Goal: Task Accomplishment & Management: Use online tool/utility

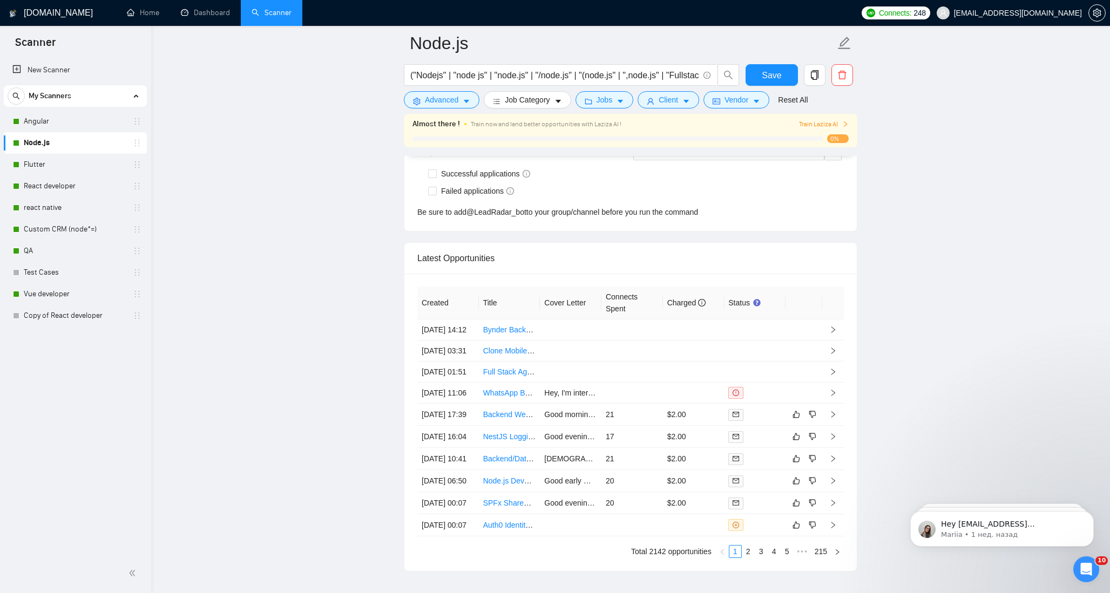
scroll to position [2820, 0]
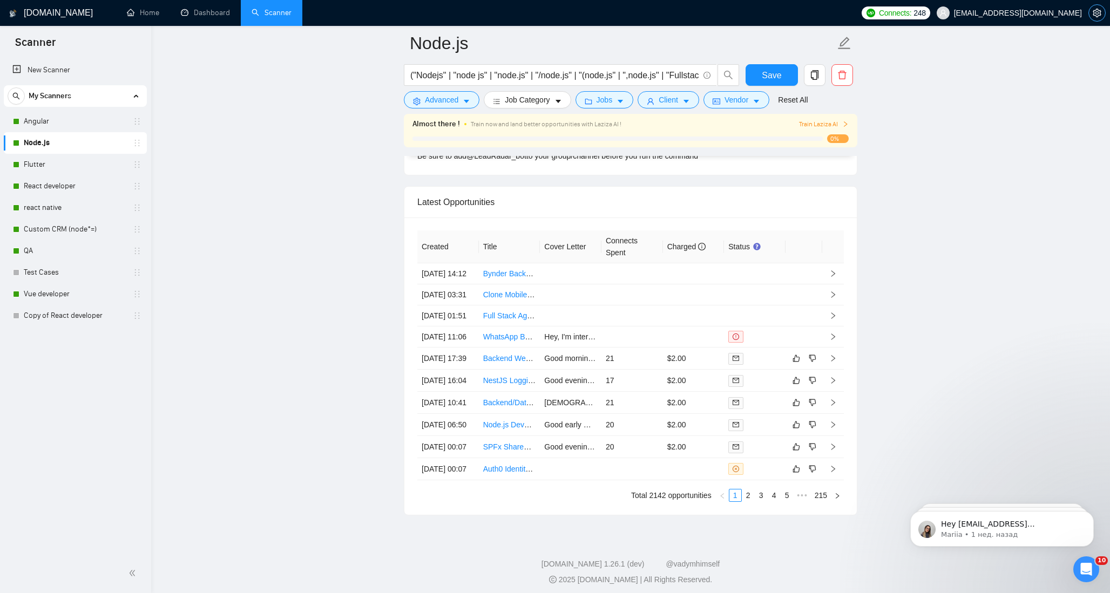
click at [1093, 12] on icon "setting" at bounding box center [1096, 13] width 8 height 9
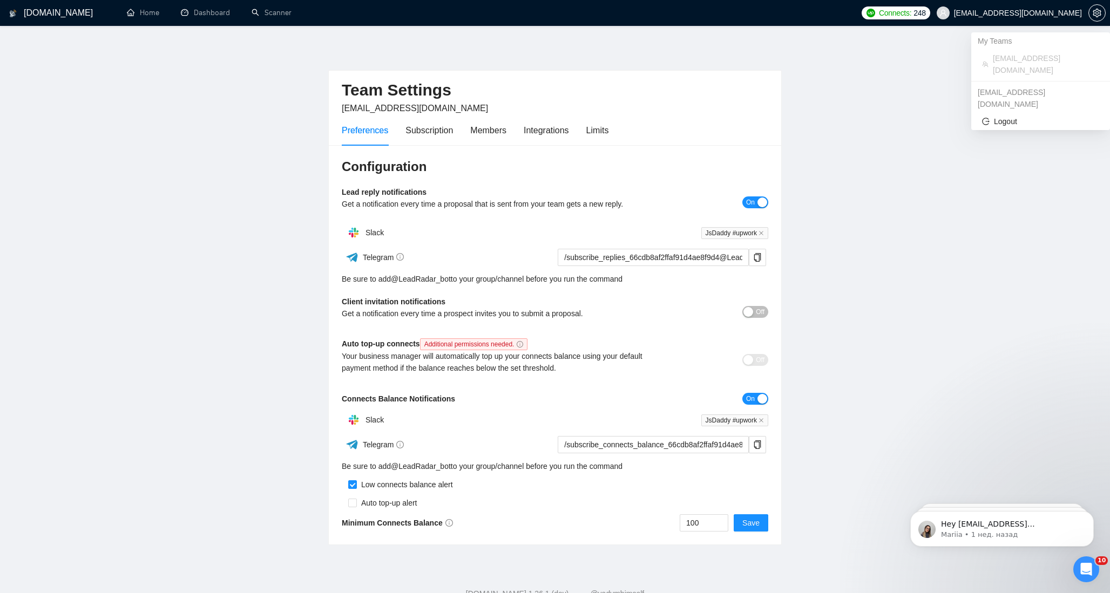
click at [1014, 13] on span "juncker8888@gmail.com" at bounding box center [1018, 13] width 128 height 0
click at [997, 116] on span "Logout" at bounding box center [1040, 122] width 117 height 12
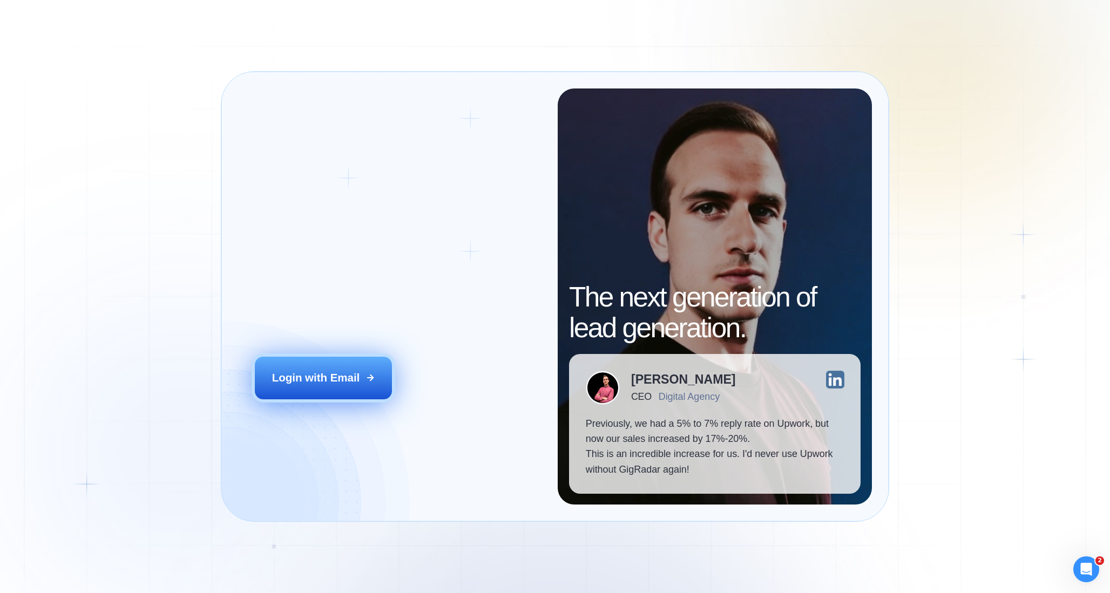
click at [297, 389] on button "Login with Email" at bounding box center [323, 378] width 137 height 43
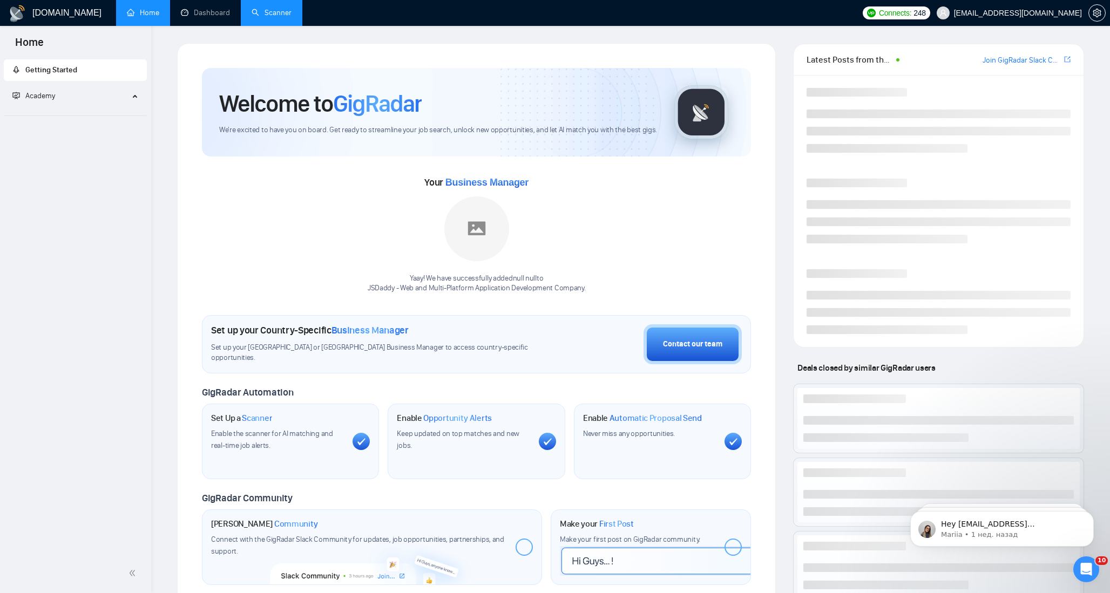
click at [269, 17] on link "Scanner" at bounding box center [272, 12] width 40 height 9
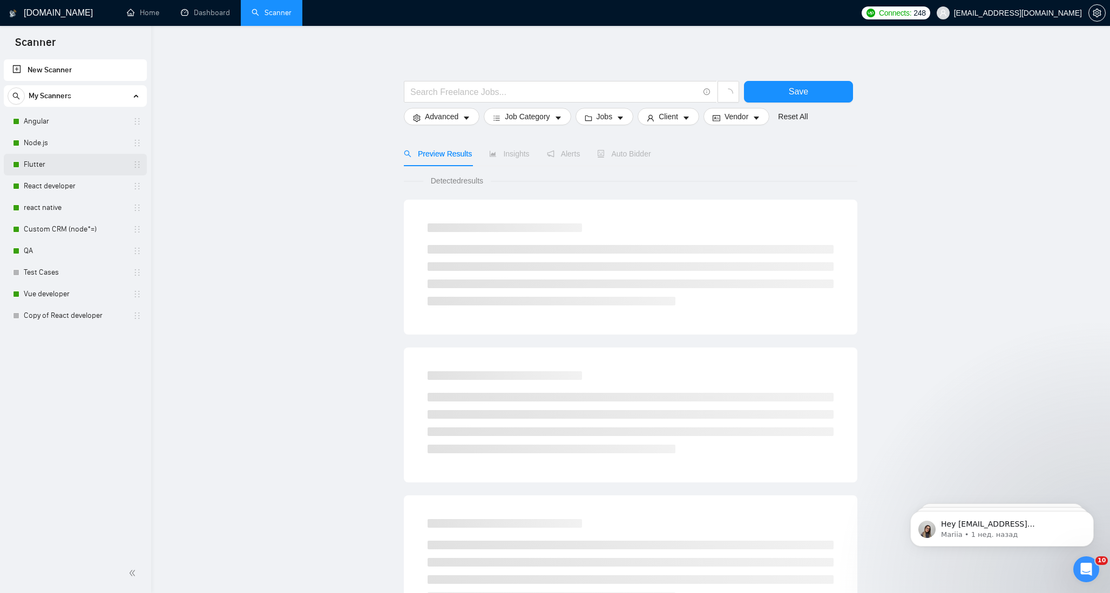
click at [50, 165] on link "Flutter" at bounding box center [75, 165] width 103 height 22
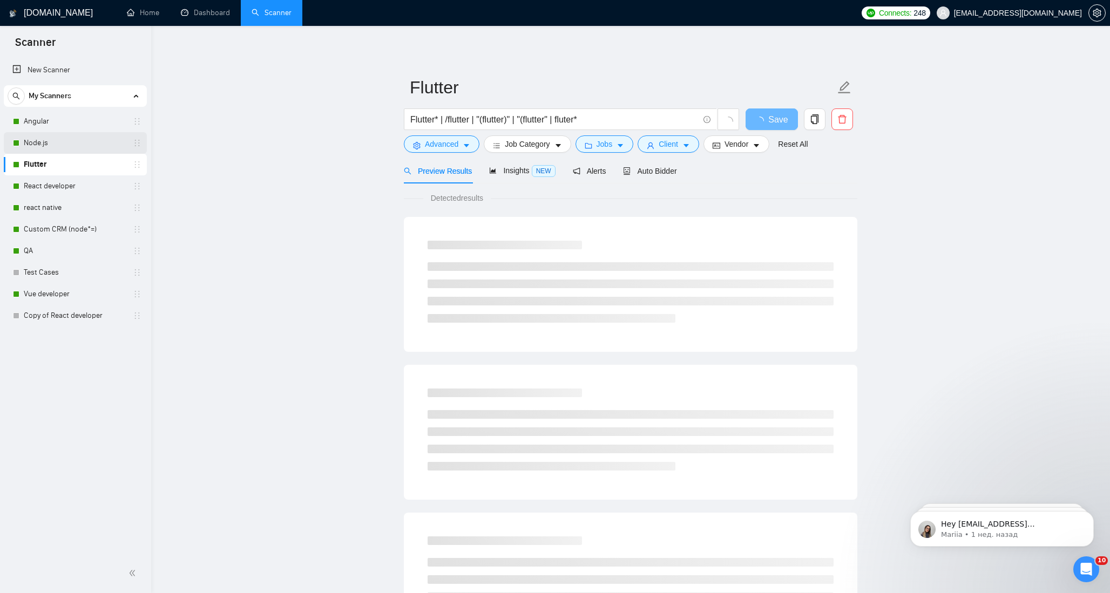
click at [54, 142] on link "Node.js" at bounding box center [75, 143] width 103 height 22
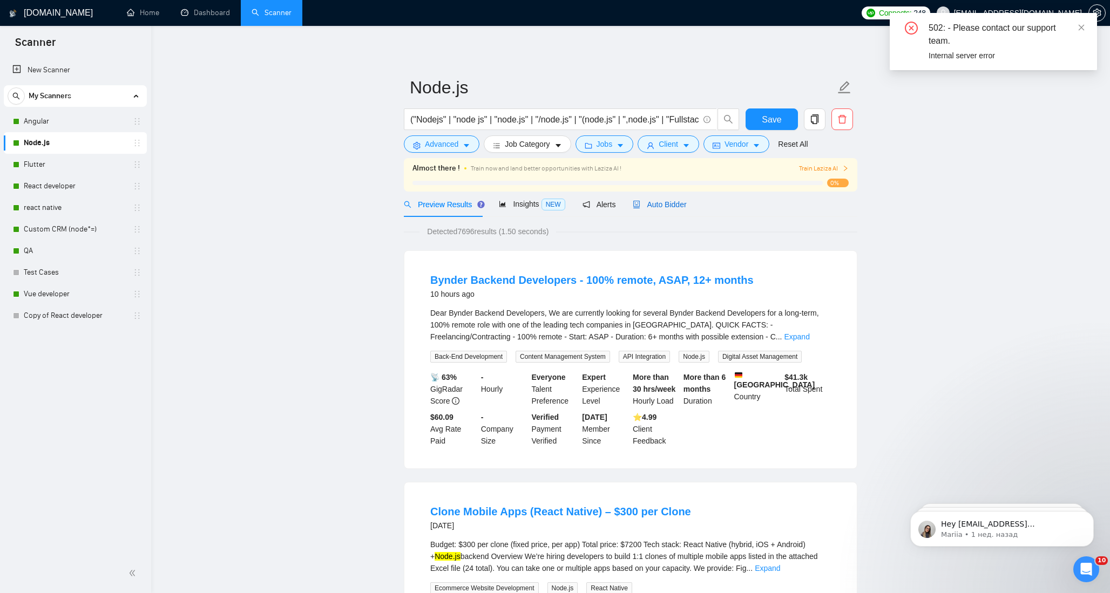
click at [675, 199] on div "Auto Bidder" at bounding box center [659, 205] width 53 height 12
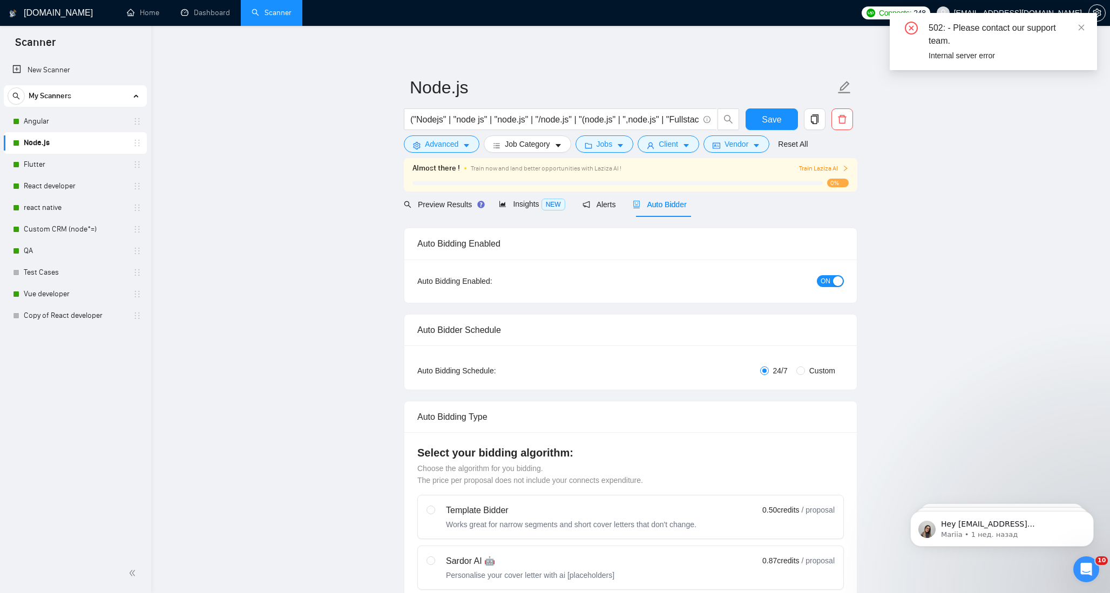
checkbox input "true"
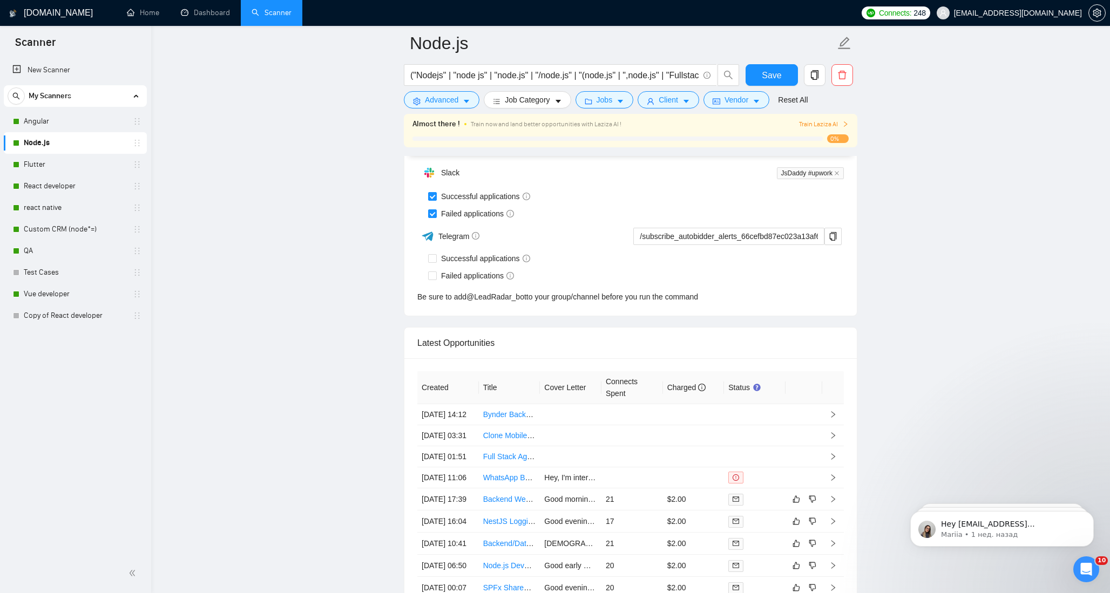
scroll to position [2806, 0]
